Goal: Task Accomplishment & Management: Complete application form

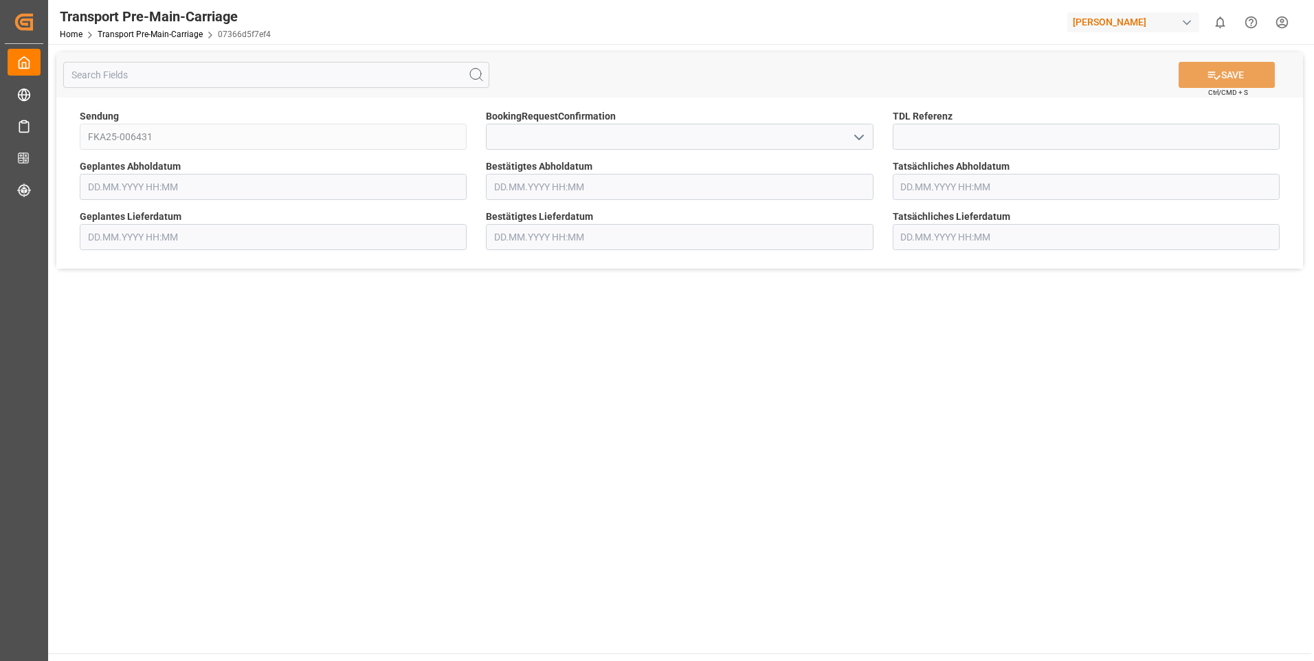
type input "[DATE] 00:00"
click at [858, 135] on icon "open menu" at bounding box center [859, 137] width 16 height 16
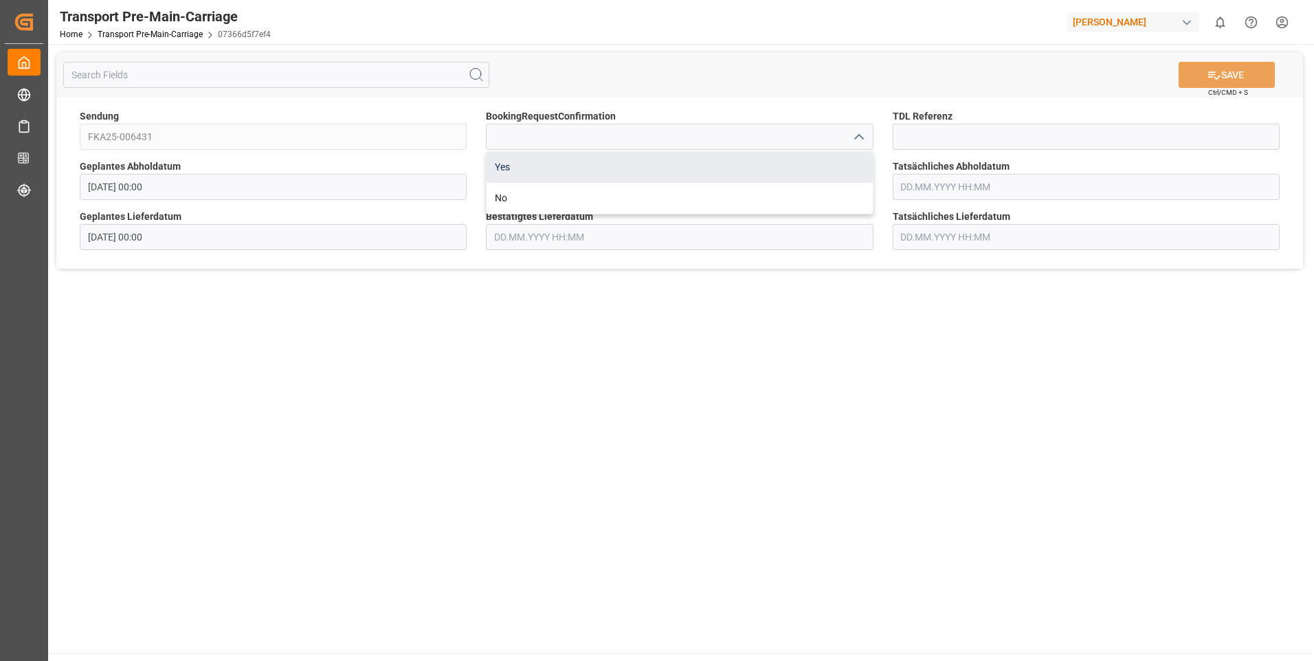
drag, startPoint x: 823, startPoint y: 161, endPoint x: 953, endPoint y: 134, distance: 132.6
click at [823, 162] on div "Yes" at bounding box center [680, 167] width 386 height 31
type input "Yes"
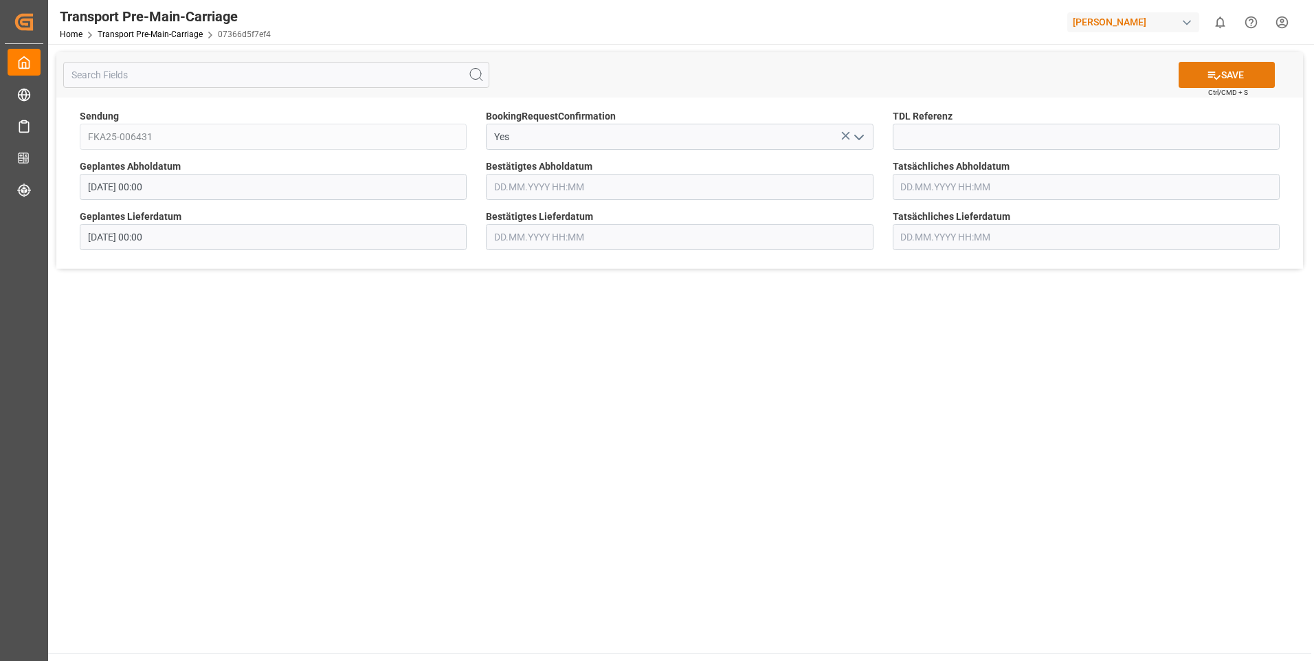
click at [1254, 76] on button "SAVE" at bounding box center [1227, 75] width 96 height 26
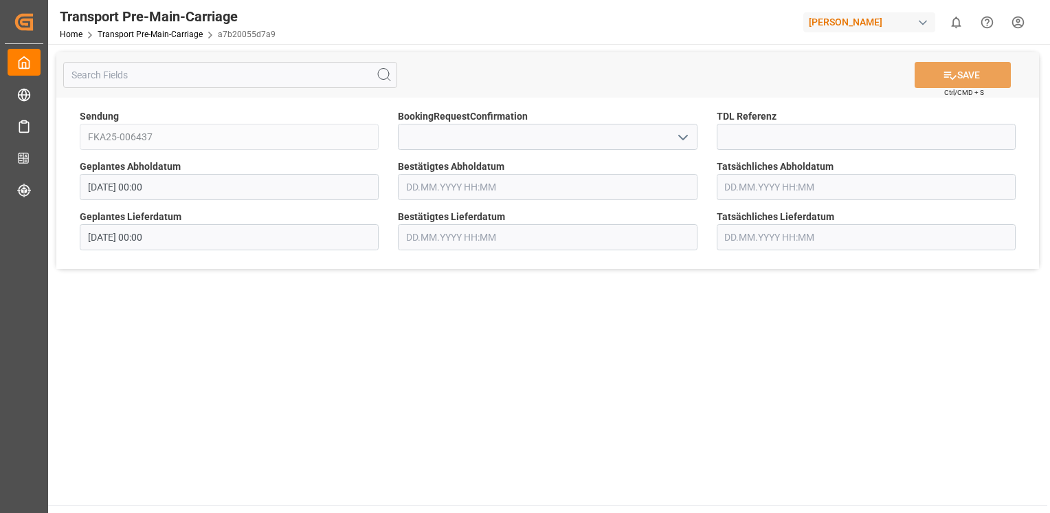
drag, startPoint x: 682, startPoint y: 139, endPoint x: 669, endPoint y: 145, distance: 14.5
click at [682, 139] on polyline "open menu" at bounding box center [683, 137] width 8 height 4
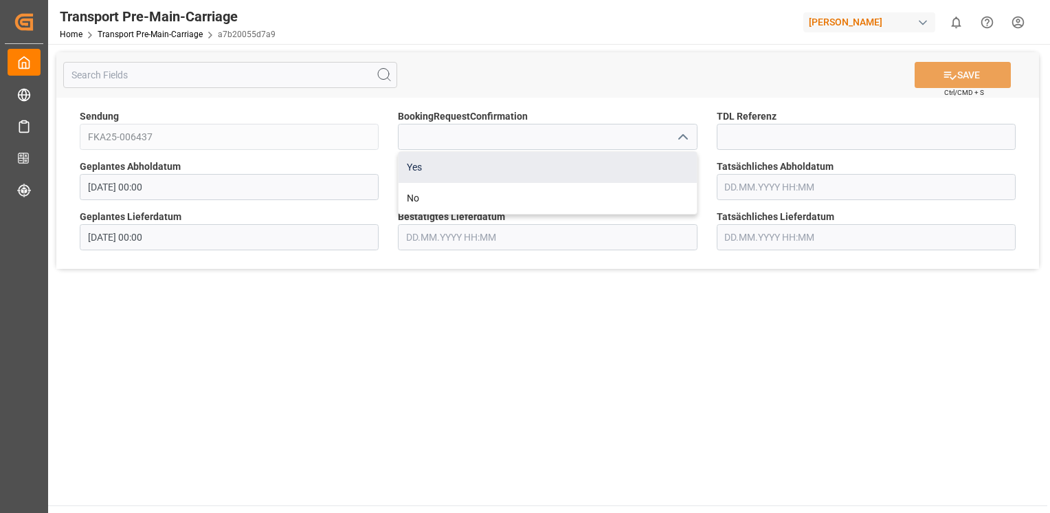
click at [653, 164] on div "Yes" at bounding box center [548, 167] width 298 height 31
type input "Yes"
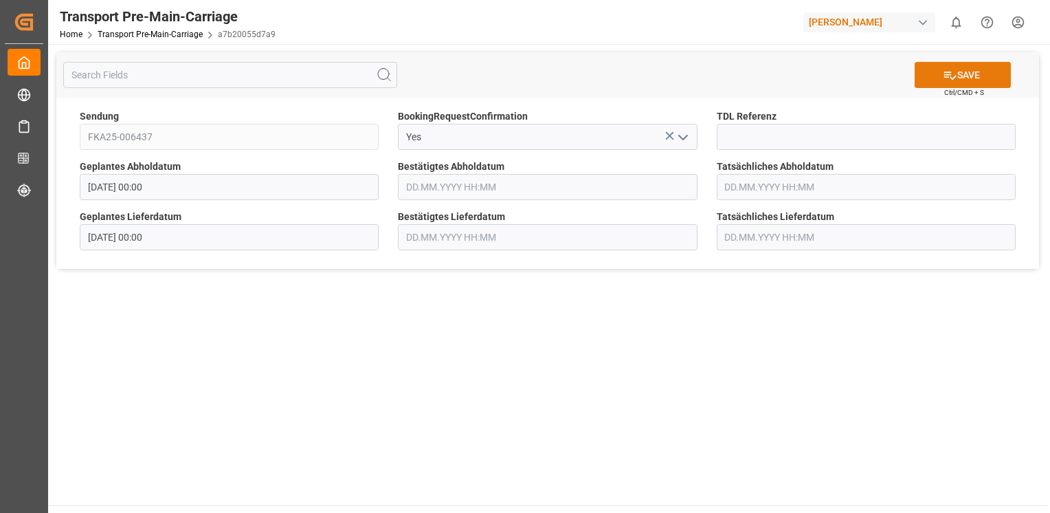
click at [940, 71] on button "SAVE" at bounding box center [963, 75] width 96 height 26
drag, startPoint x: 677, startPoint y: 122, endPoint x: 680, endPoint y: 131, distance: 9.3
click at [678, 125] on div "BookingRequestConfirmation" at bounding box center [547, 129] width 318 height 50
click at [685, 137] on icon "open menu" at bounding box center [683, 137] width 16 height 16
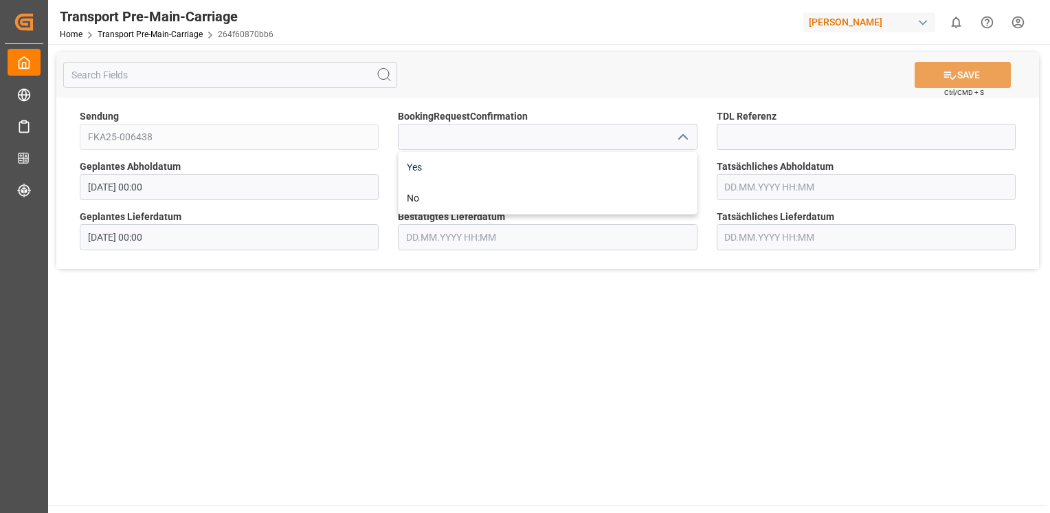
click at [667, 152] on div "Yes" at bounding box center [548, 167] width 298 height 31
type input "Yes"
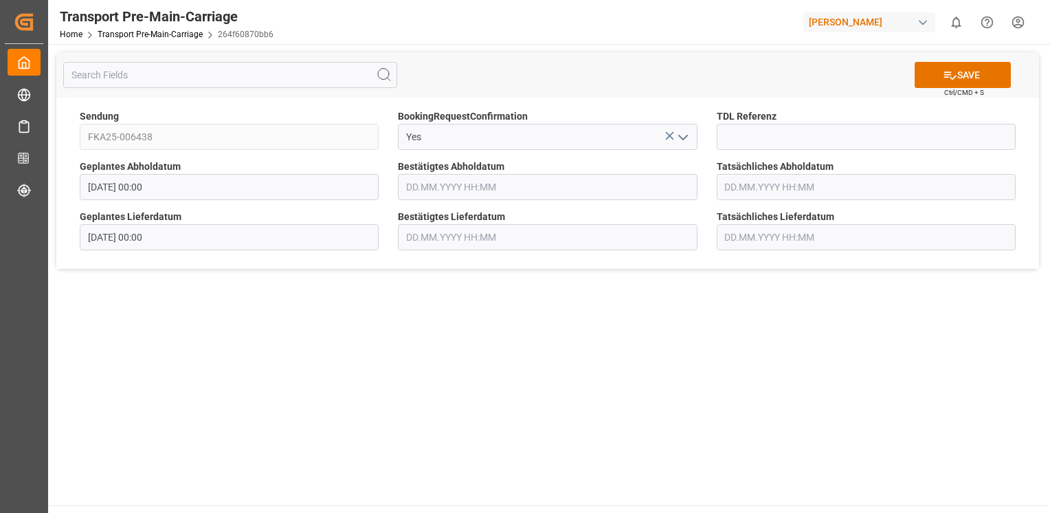
click at [950, 95] on span "Ctrl/CMD + S" at bounding box center [964, 92] width 40 height 10
click at [939, 79] on button "SAVE" at bounding box center [963, 75] width 96 height 26
click at [688, 143] on icon "open menu" at bounding box center [683, 137] width 16 height 16
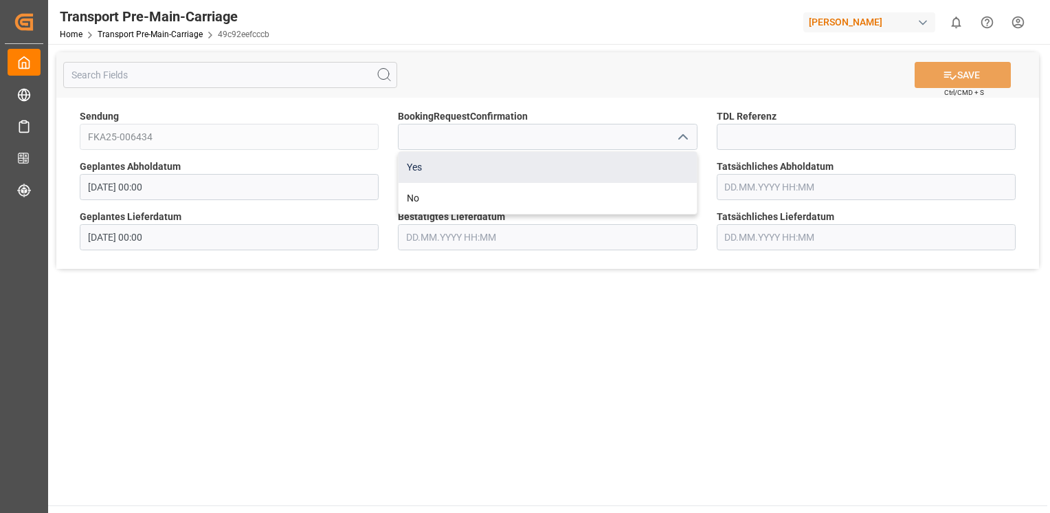
click at [661, 169] on div "Yes" at bounding box center [548, 167] width 298 height 31
type input "Yes"
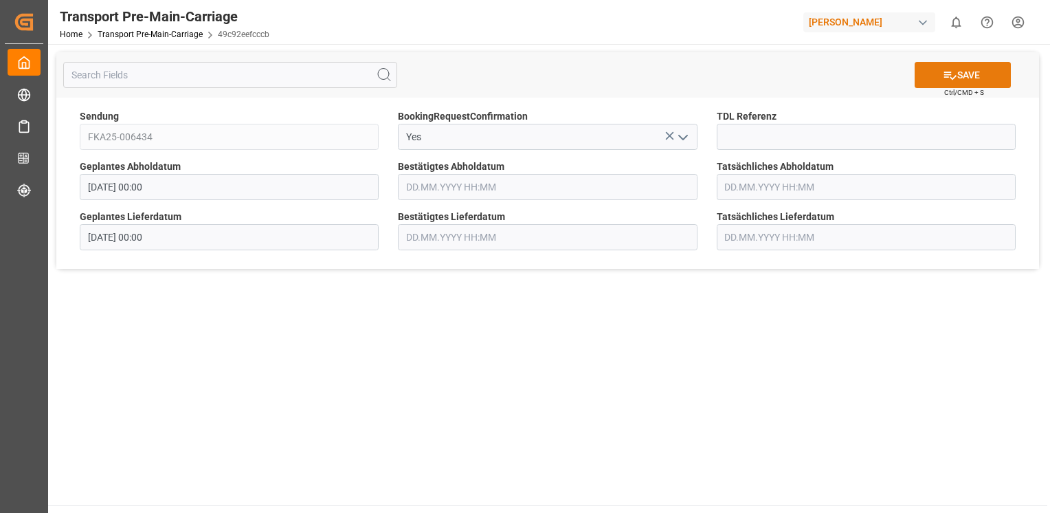
click at [975, 82] on button "SAVE" at bounding box center [963, 75] width 96 height 26
